Goal: Complete application form

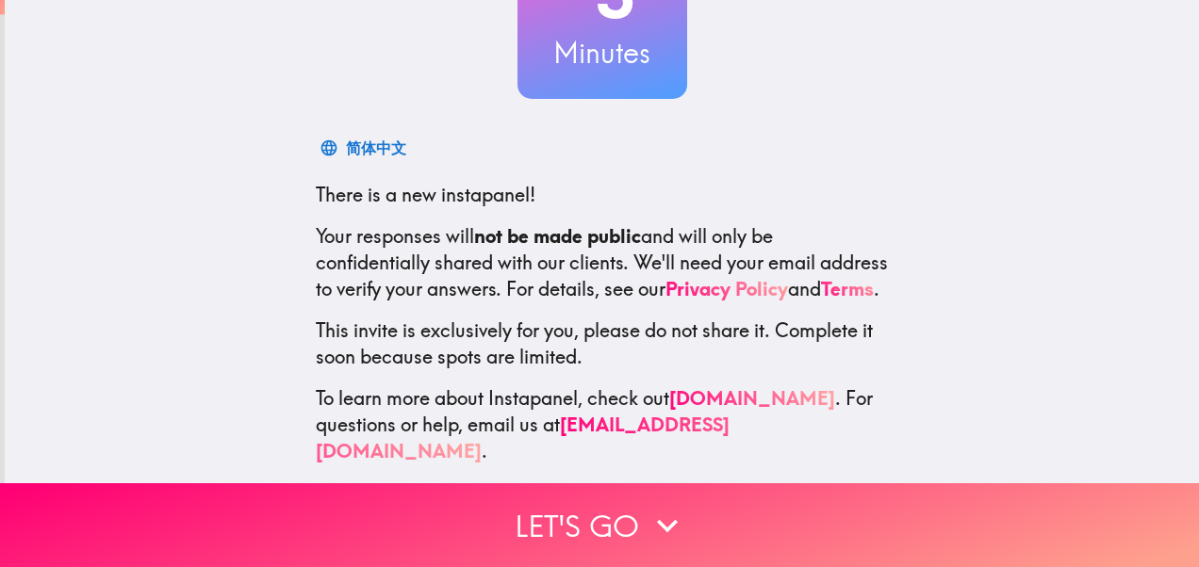
scroll to position [217, 0]
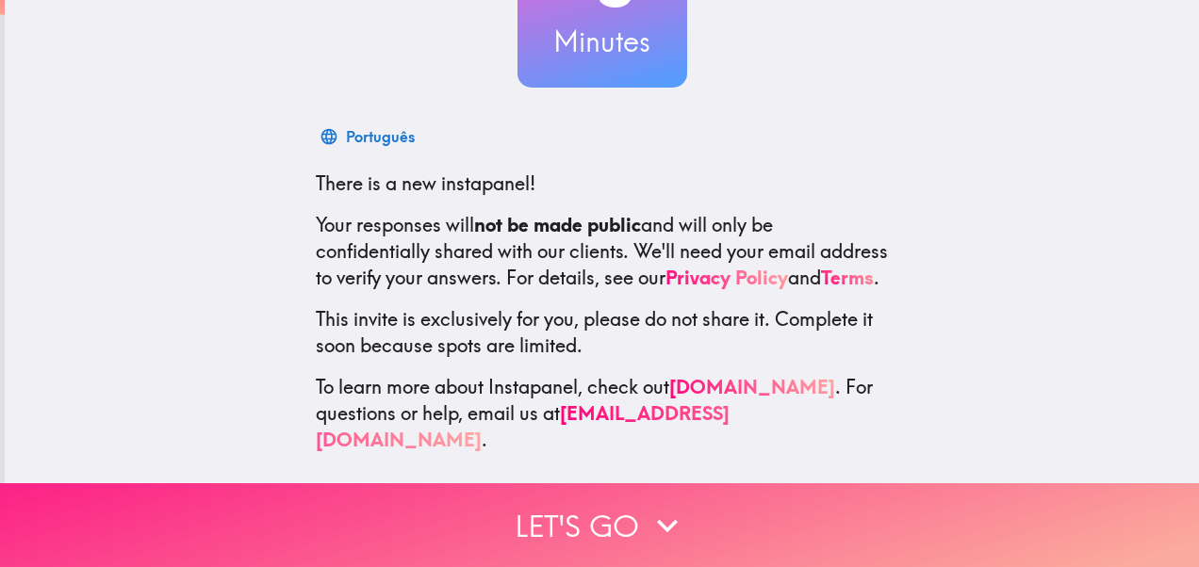
click at [560, 515] on button "Let's go" at bounding box center [599, 526] width 1199 height 84
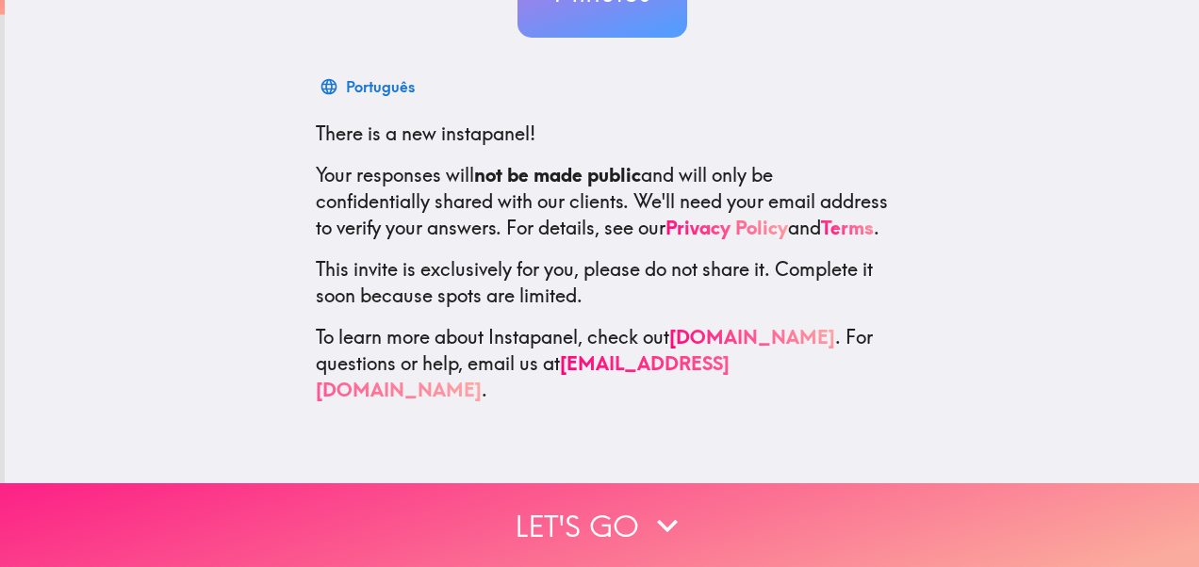
scroll to position [0, 0]
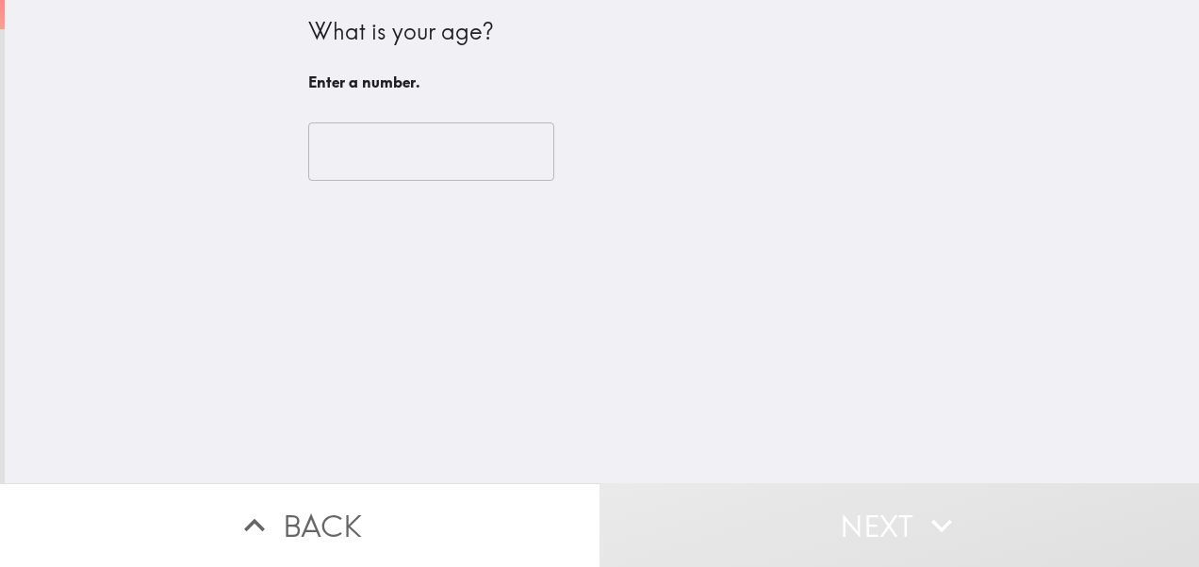
click at [440, 136] on input "number" at bounding box center [431, 152] width 246 height 58
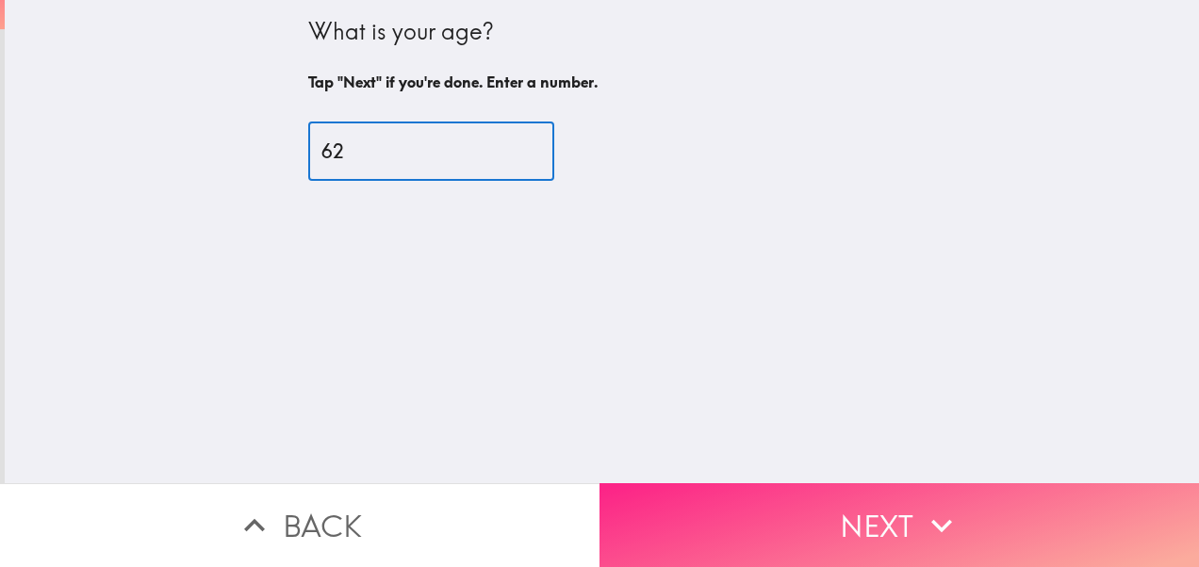
type input "62"
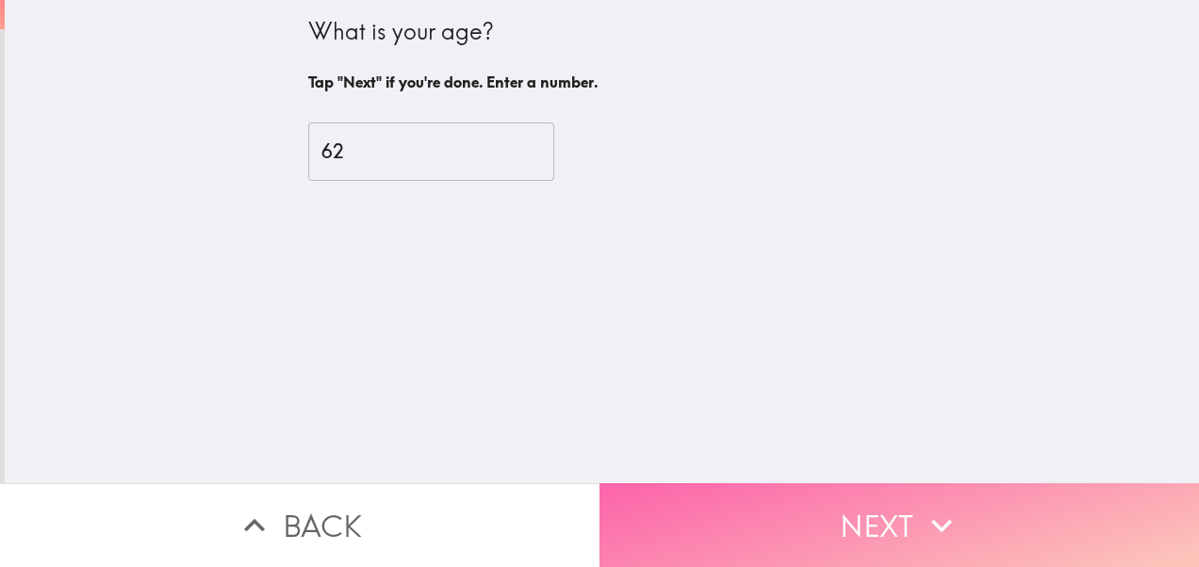
click at [876, 526] on button "Next" at bounding box center [898, 526] width 599 height 84
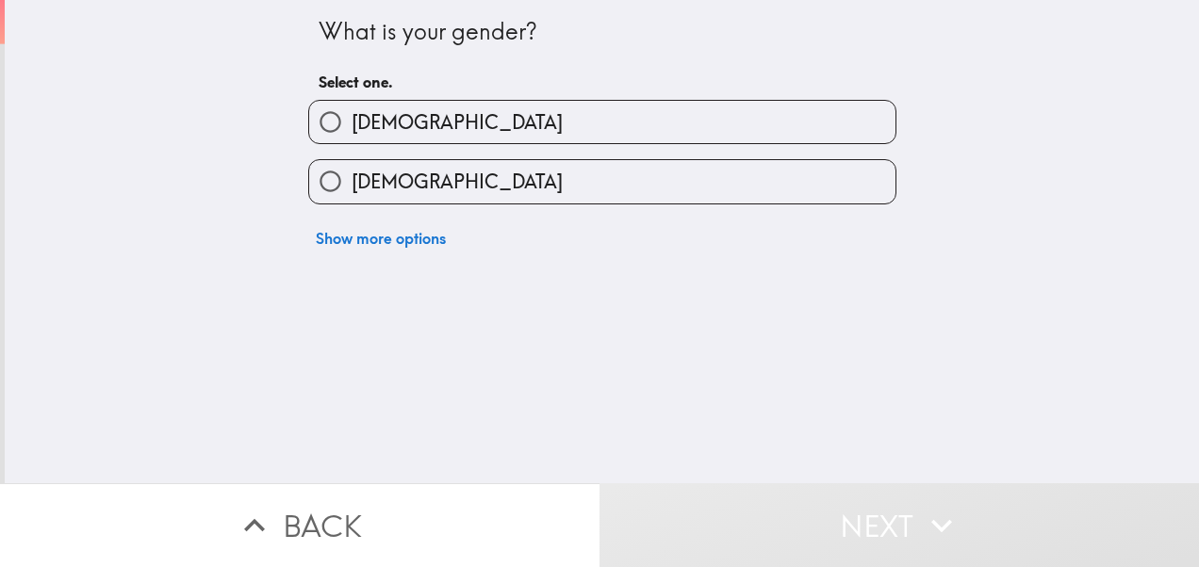
click at [771, 190] on label "[DEMOGRAPHIC_DATA]" at bounding box center [602, 181] width 586 height 42
click at [352, 190] on input "[DEMOGRAPHIC_DATA]" at bounding box center [330, 181] width 42 height 42
radio input "true"
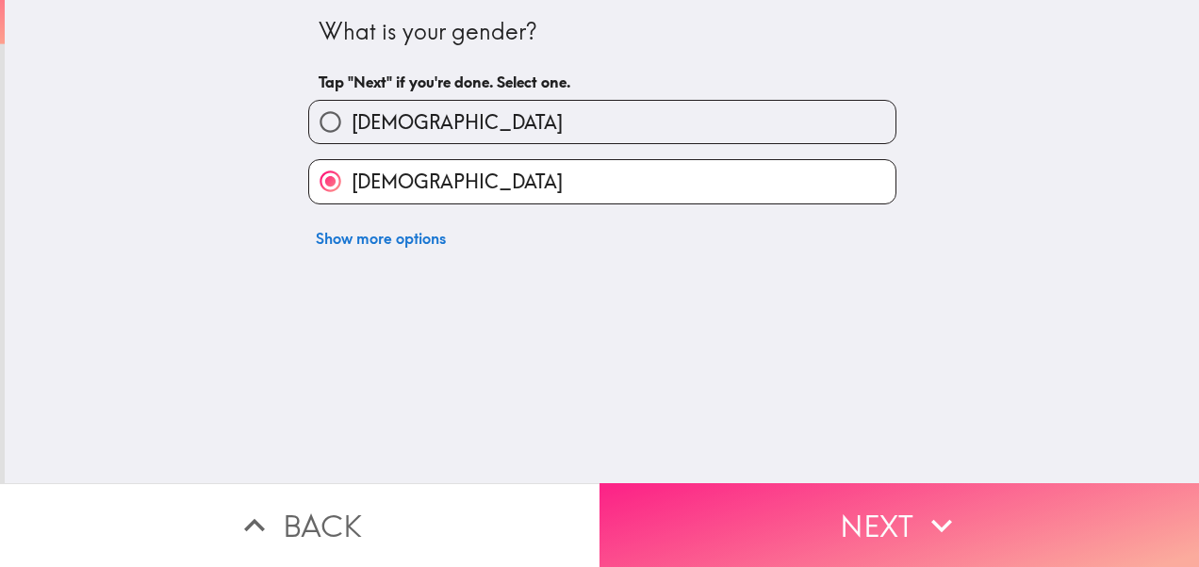
click at [820, 515] on button "Next" at bounding box center [898, 526] width 599 height 84
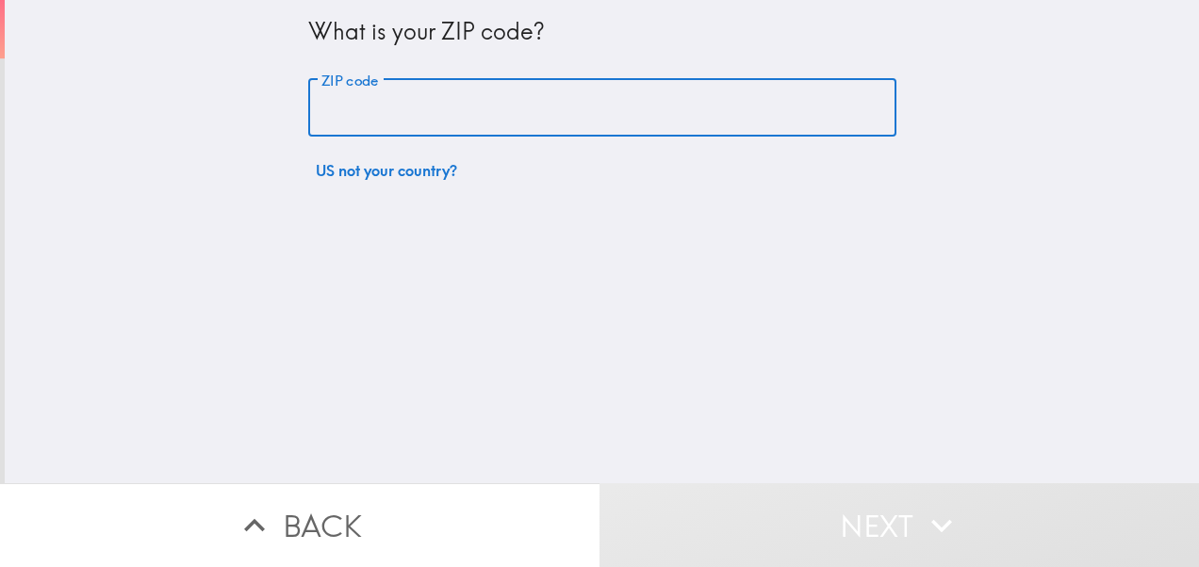
click at [705, 105] on input "ZIP code" at bounding box center [602, 108] width 588 height 58
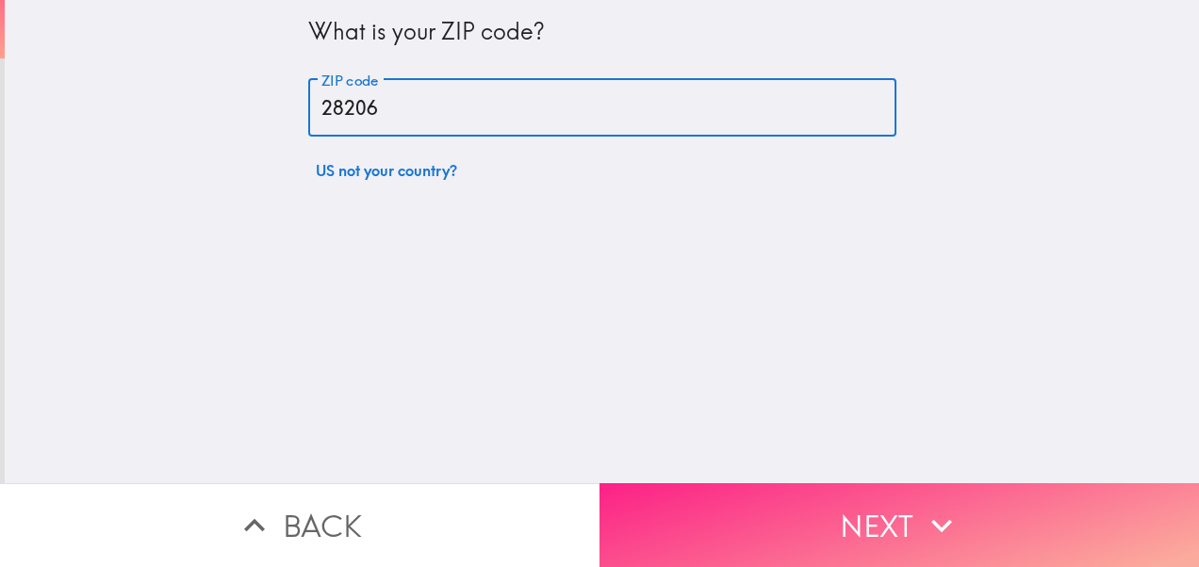
type input "28206"
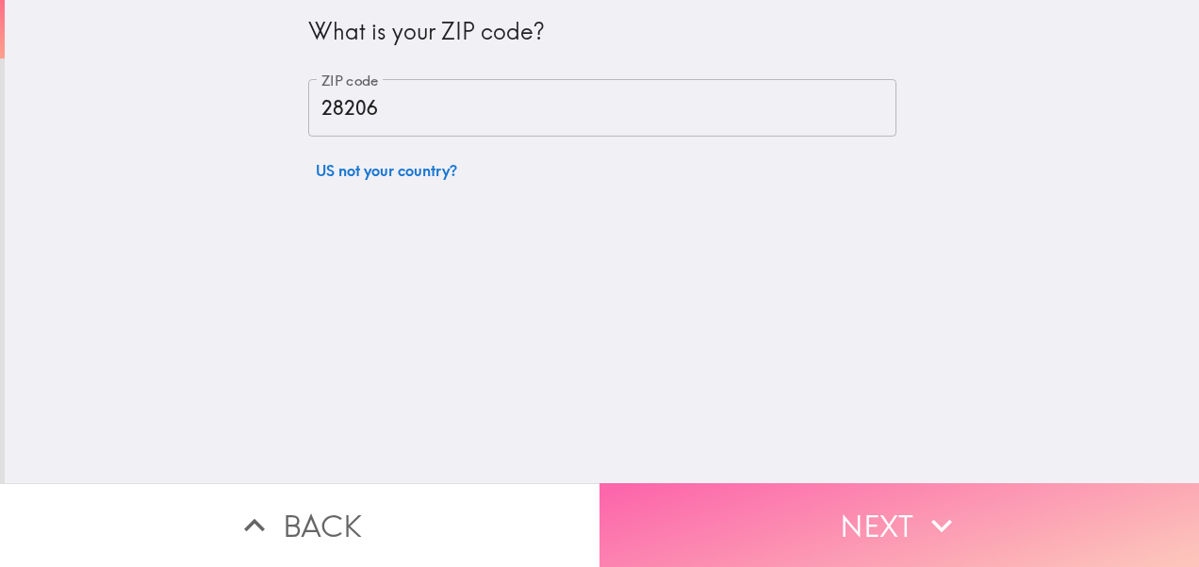
click at [1072, 515] on button "Next" at bounding box center [898, 526] width 599 height 84
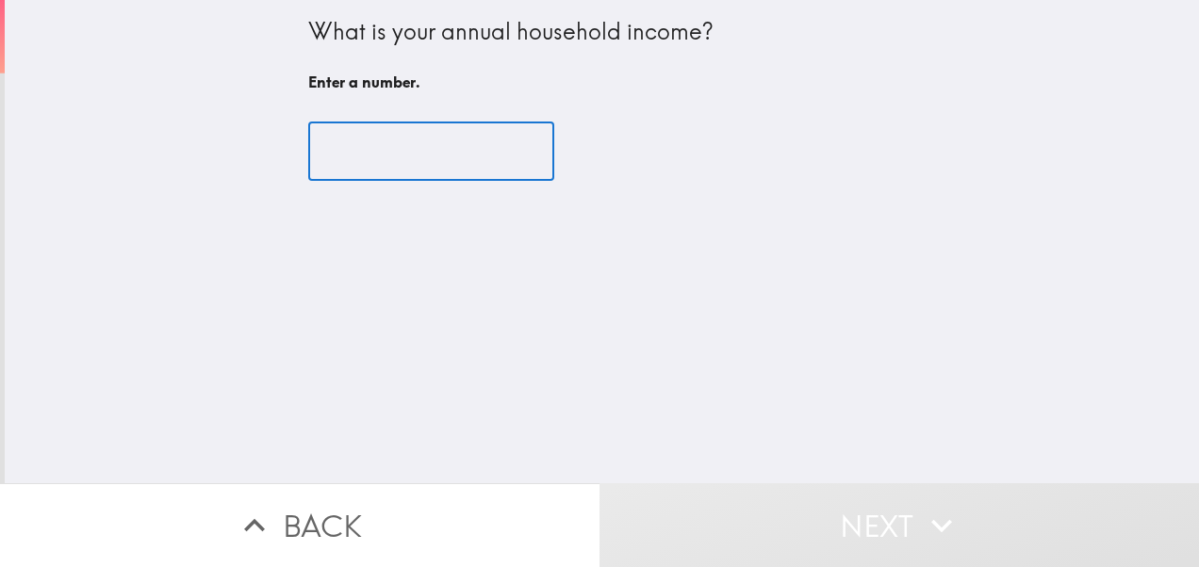
click at [452, 155] on input "number" at bounding box center [431, 152] width 246 height 58
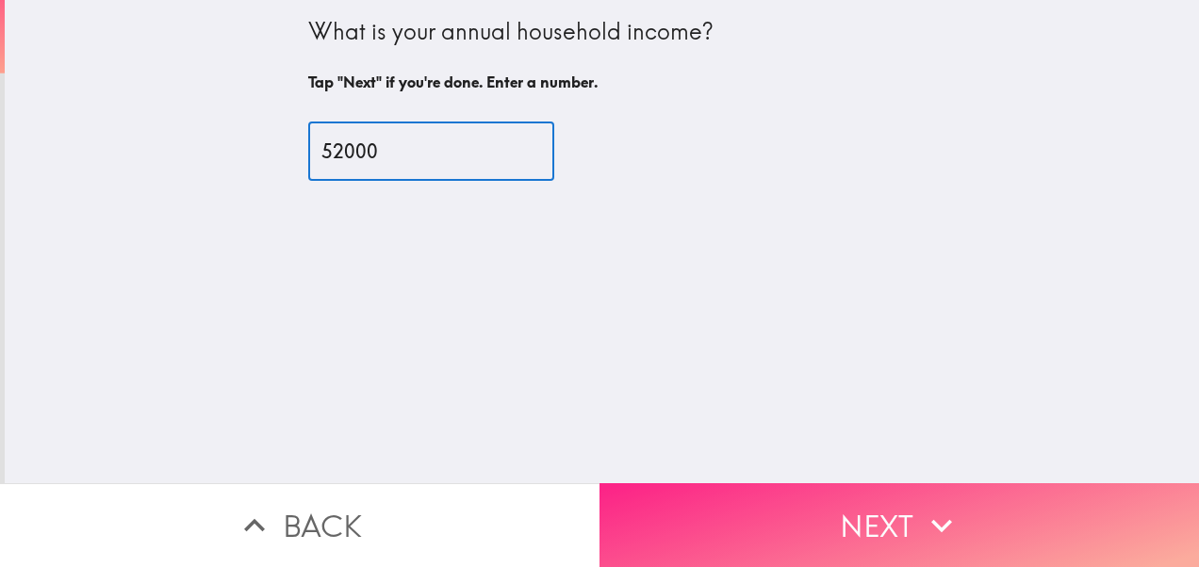
type input "52000"
click at [909, 518] on button "Next" at bounding box center [898, 526] width 599 height 84
